Goal: Transaction & Acquisition: Register for event/course

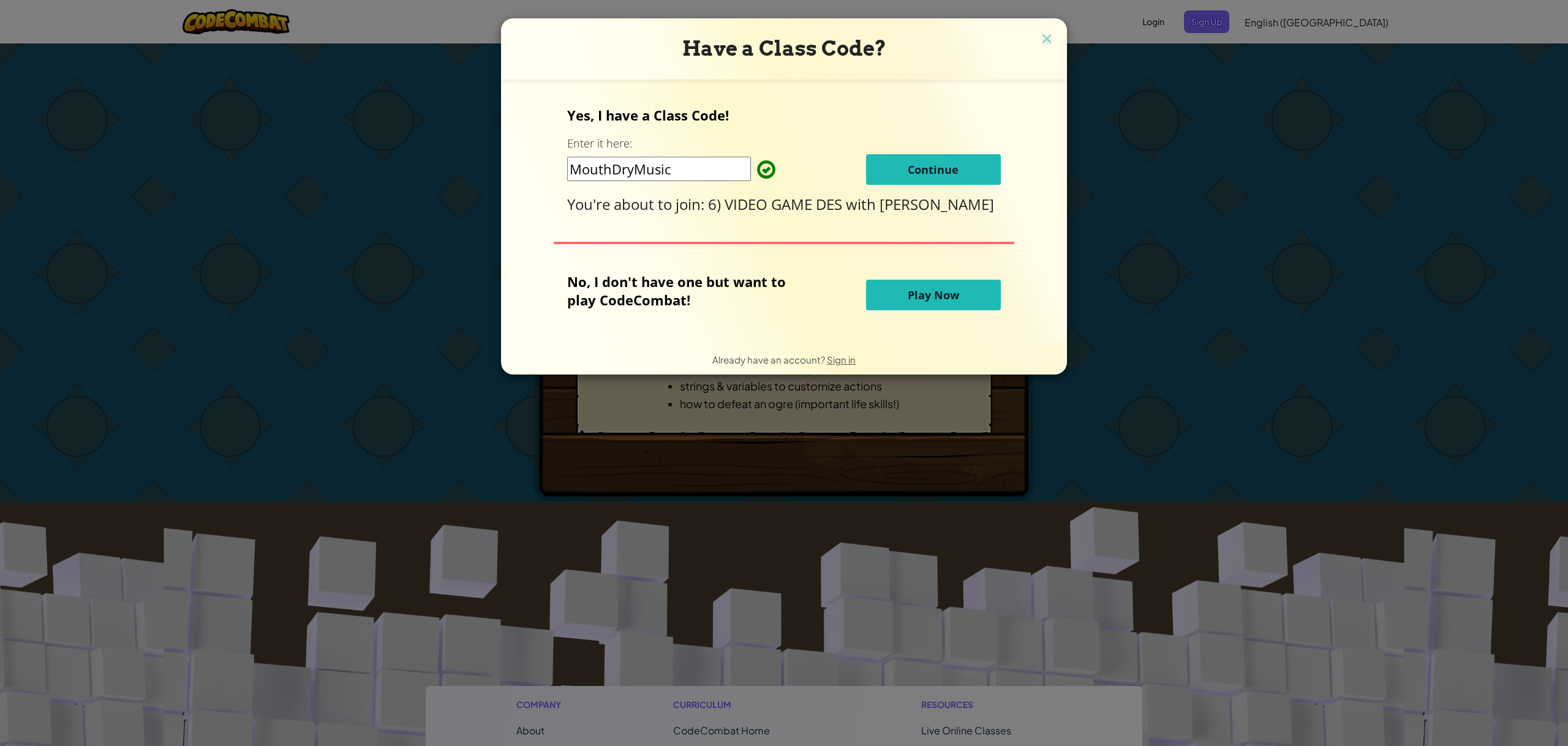
click at [894, 164] on button "Continue" at bounding box center [932, 169] width 134 height 30
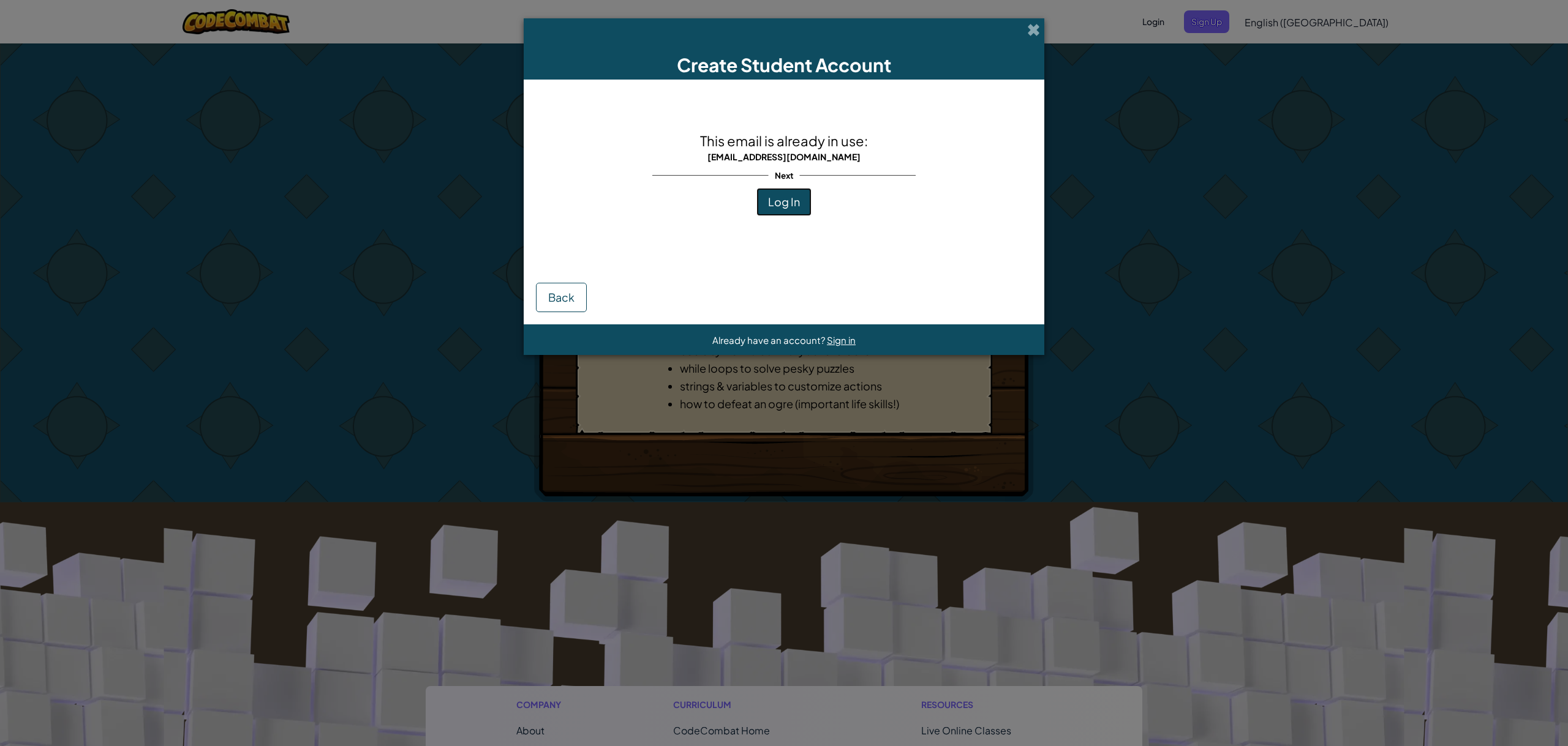
click at [783, 192] on button "Log In" at bounding box center [784, 202] width 55 height 28
